Goal: Register for event/course

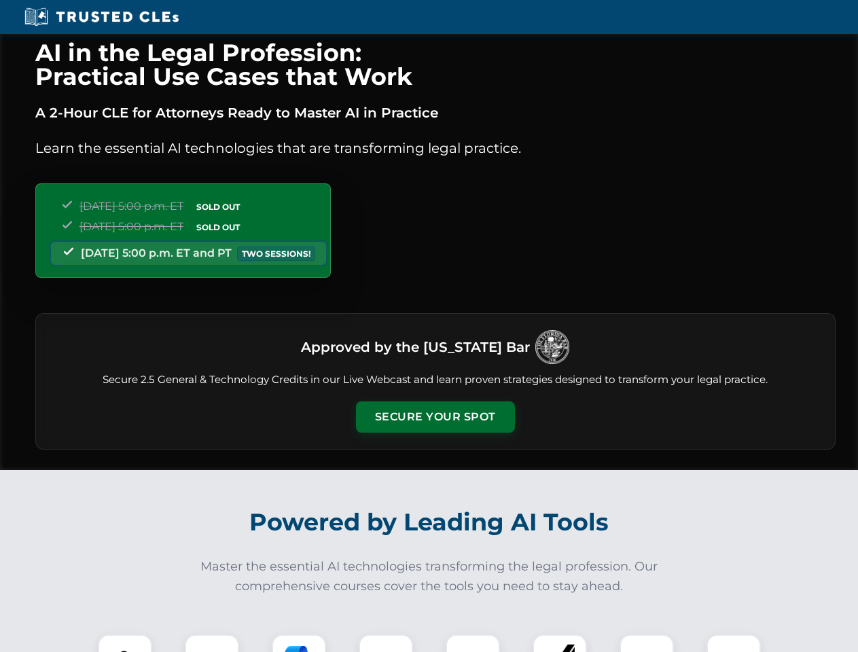
click at [435, 417] on button "Secure Your Spot" at bounding box center [435, 416] width 159 height 31
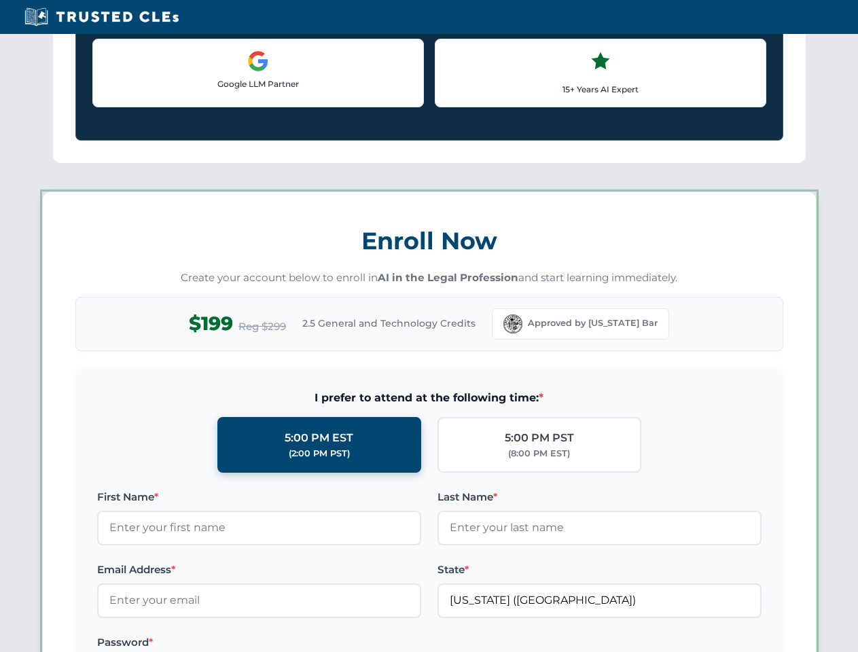
click at [299, 643] on label "Password *" at bounding box center [259, 642] width 324 height 16
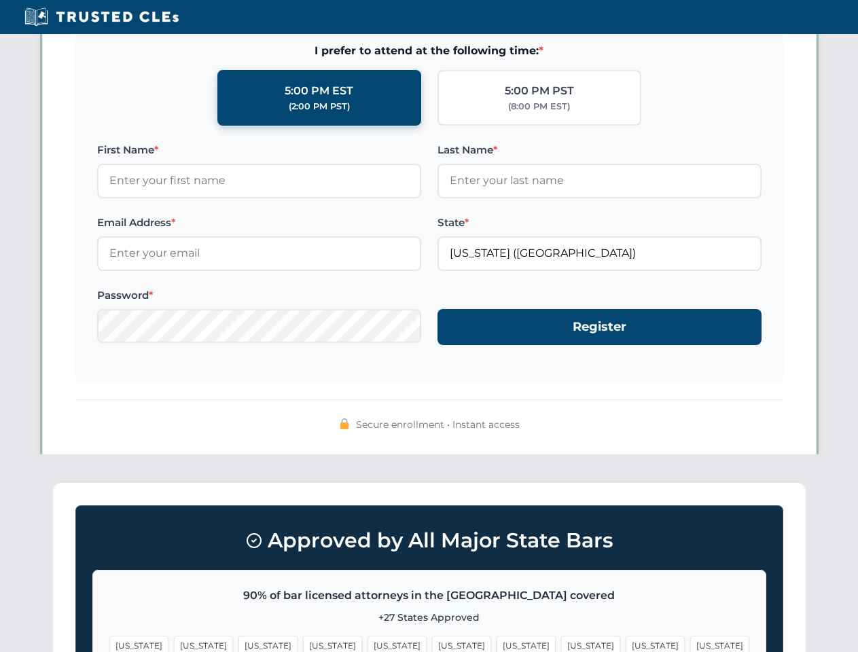
click at [625, 643] on span "[US_STATE]" at bounding box center [654, 646] width 59 height 20
